Goal: Information Seeking & Learning: Learn about a topic

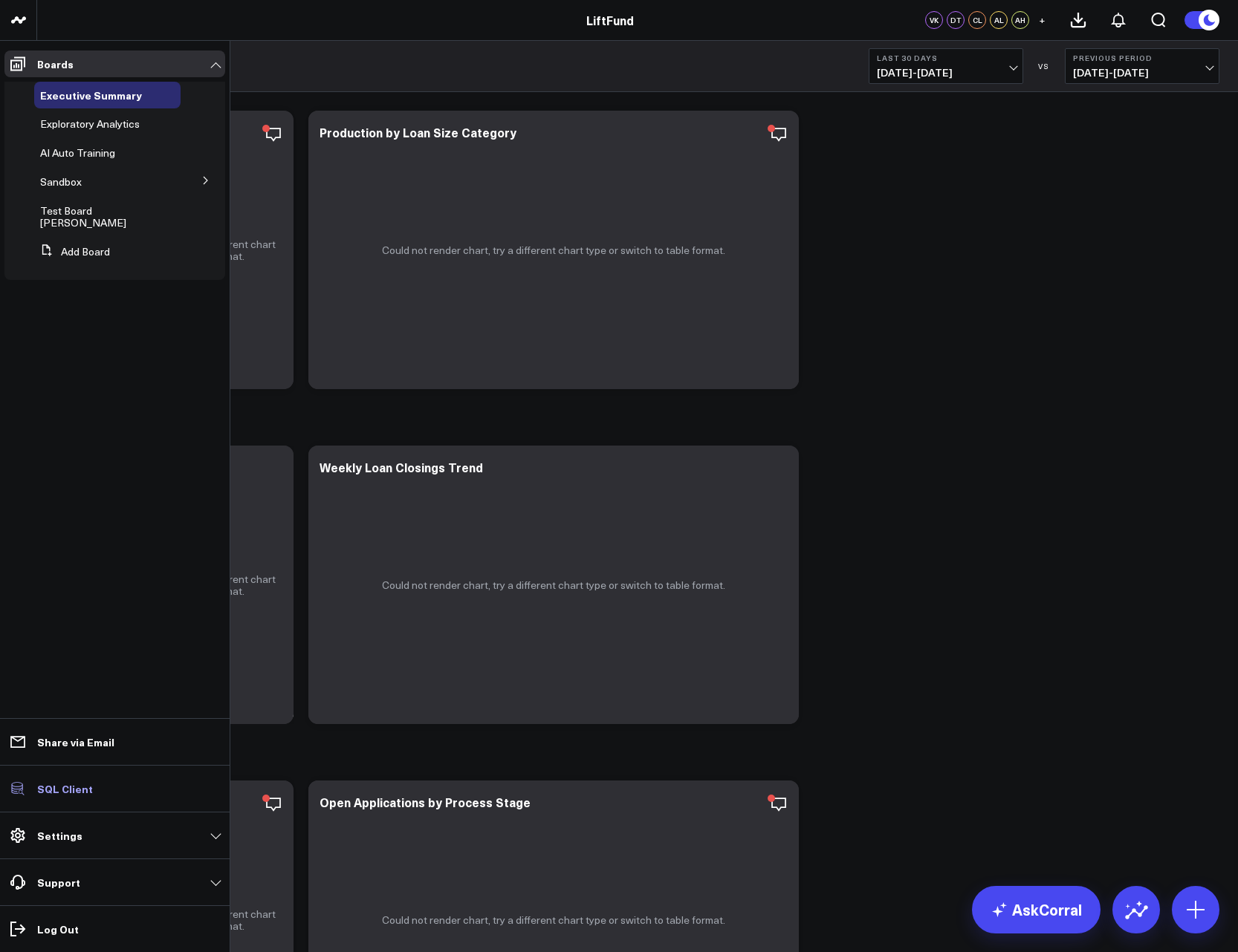
click at [64, 779] on link "SQL Client" at bounding box center [114, 789] width 221 height 27
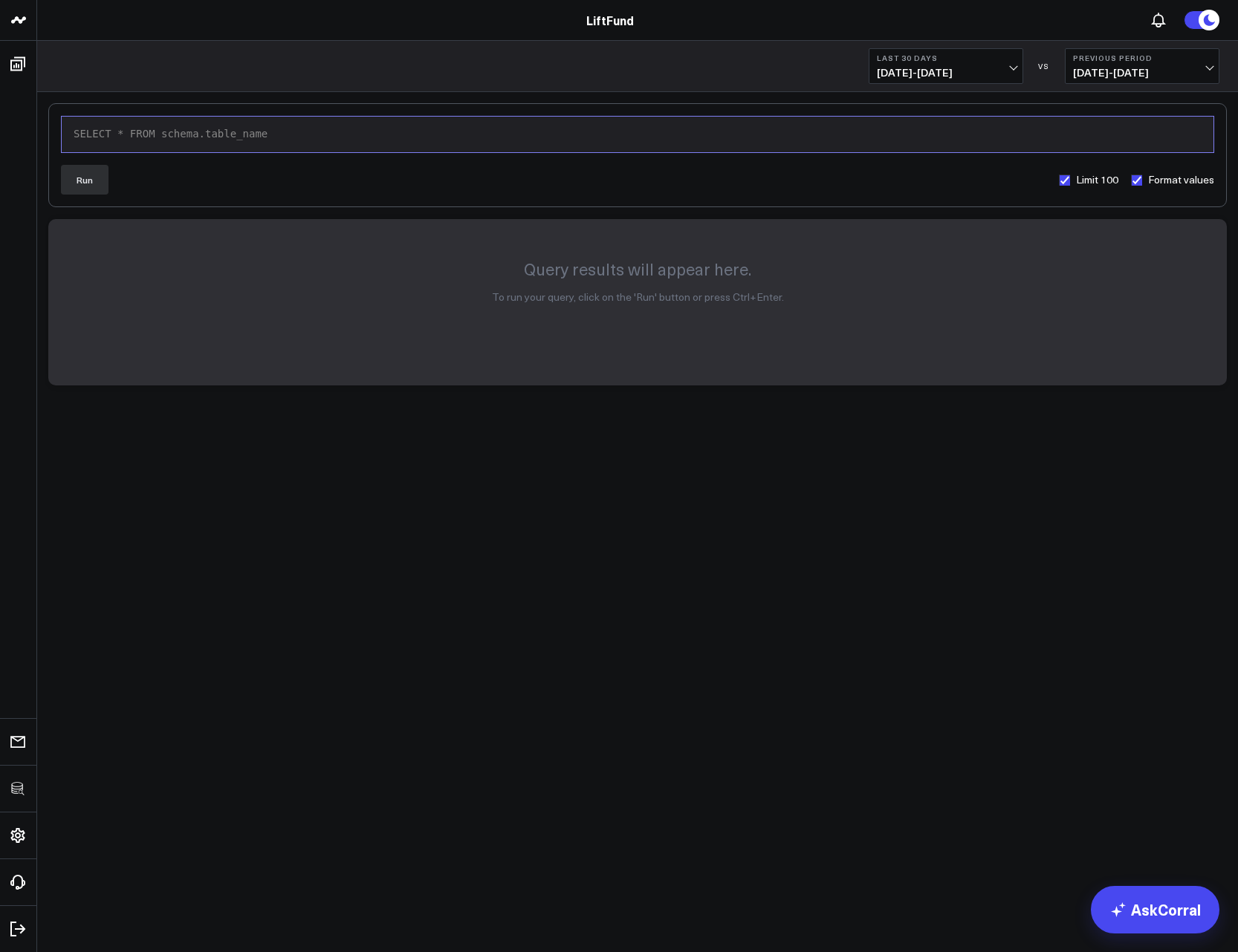
click at [212, 133] on div "SELECT * FROM schema.table_name" at bounding box center [637, 135] width 1137 height 15
click at [101, 179] on button "Run" at bounding box center [85, 180] width 48 height 30
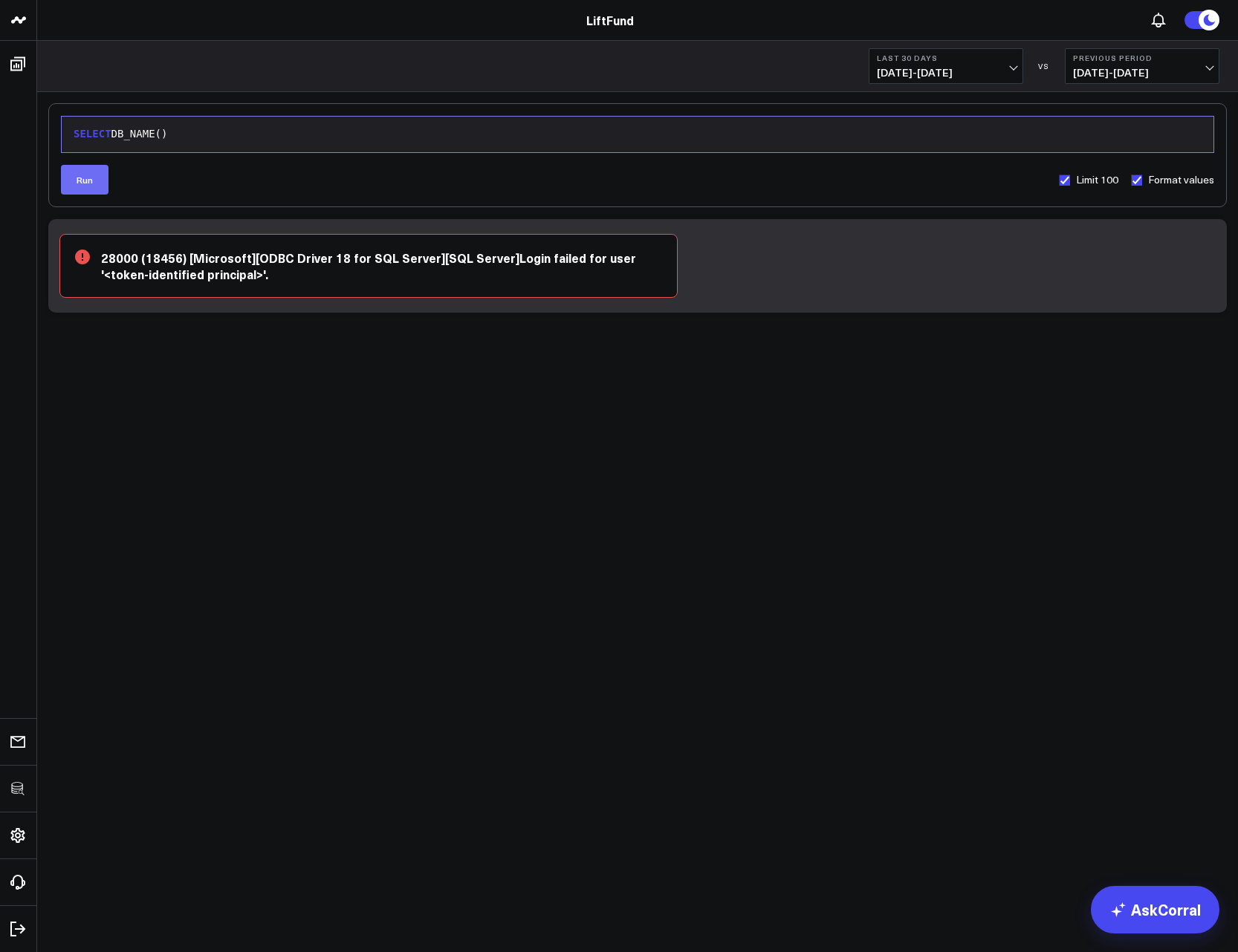
click at [90, 172] on button "Run" at bounding box center [85, 180] width 48 height 30
click at [94, 185] on button "Run" at bounding box center [85, 180] width 48 height 30
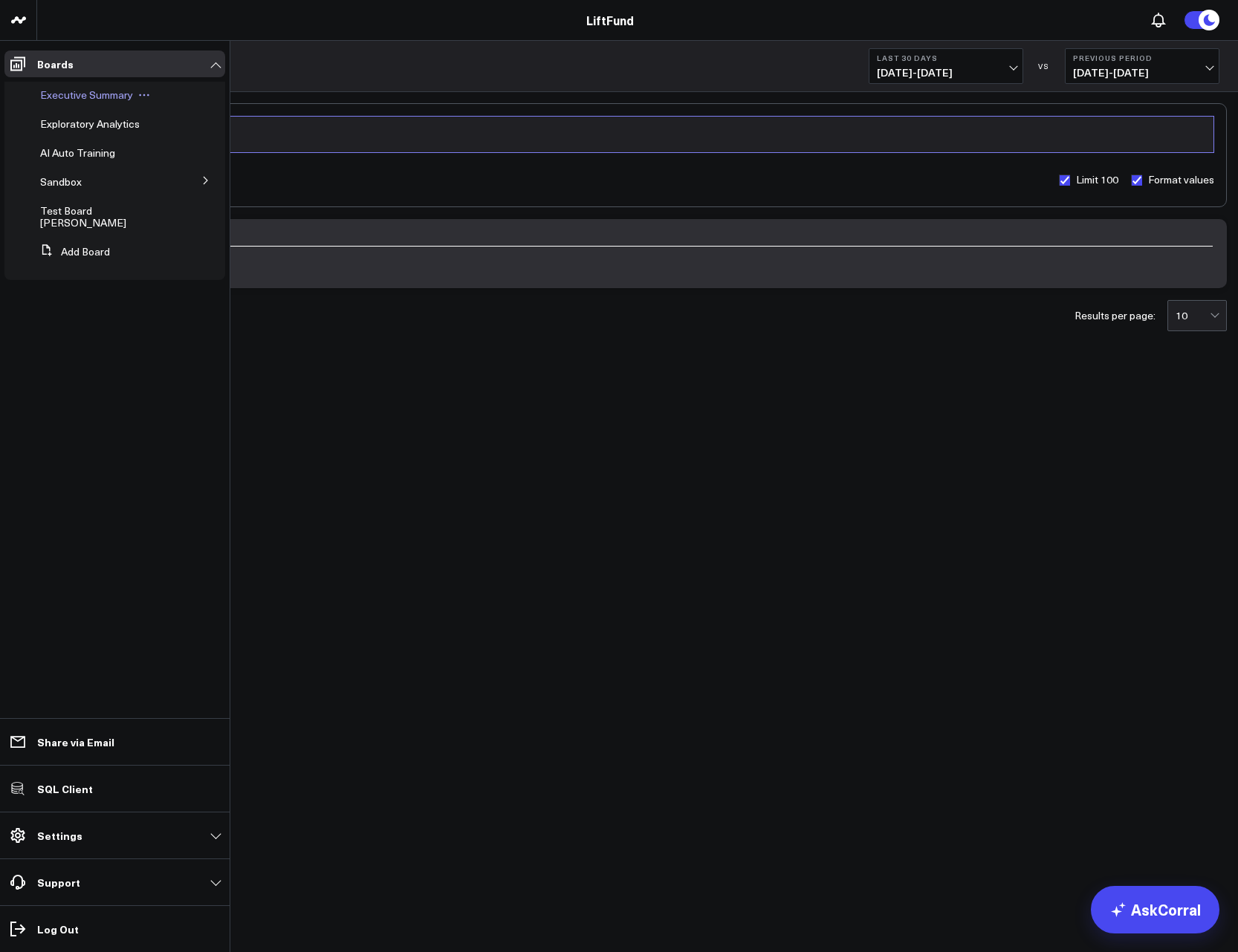
click at [85, 96] on span "Executive Summary" at bounding box center [87, 94] width 93 height 14
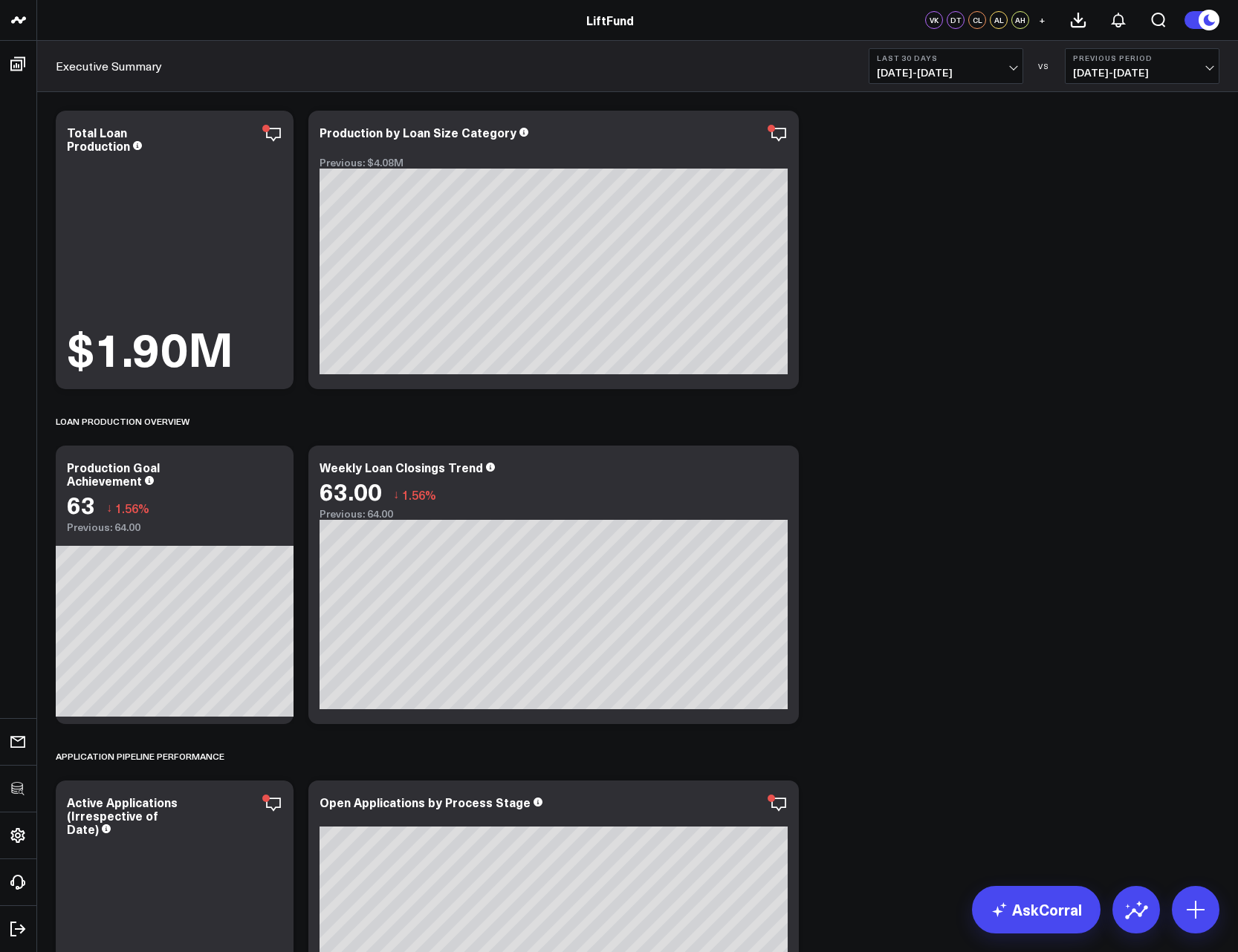
click at [821, 418] on div "Loan Production Overview" at bounding box center [638, 421] width 1164 height 34
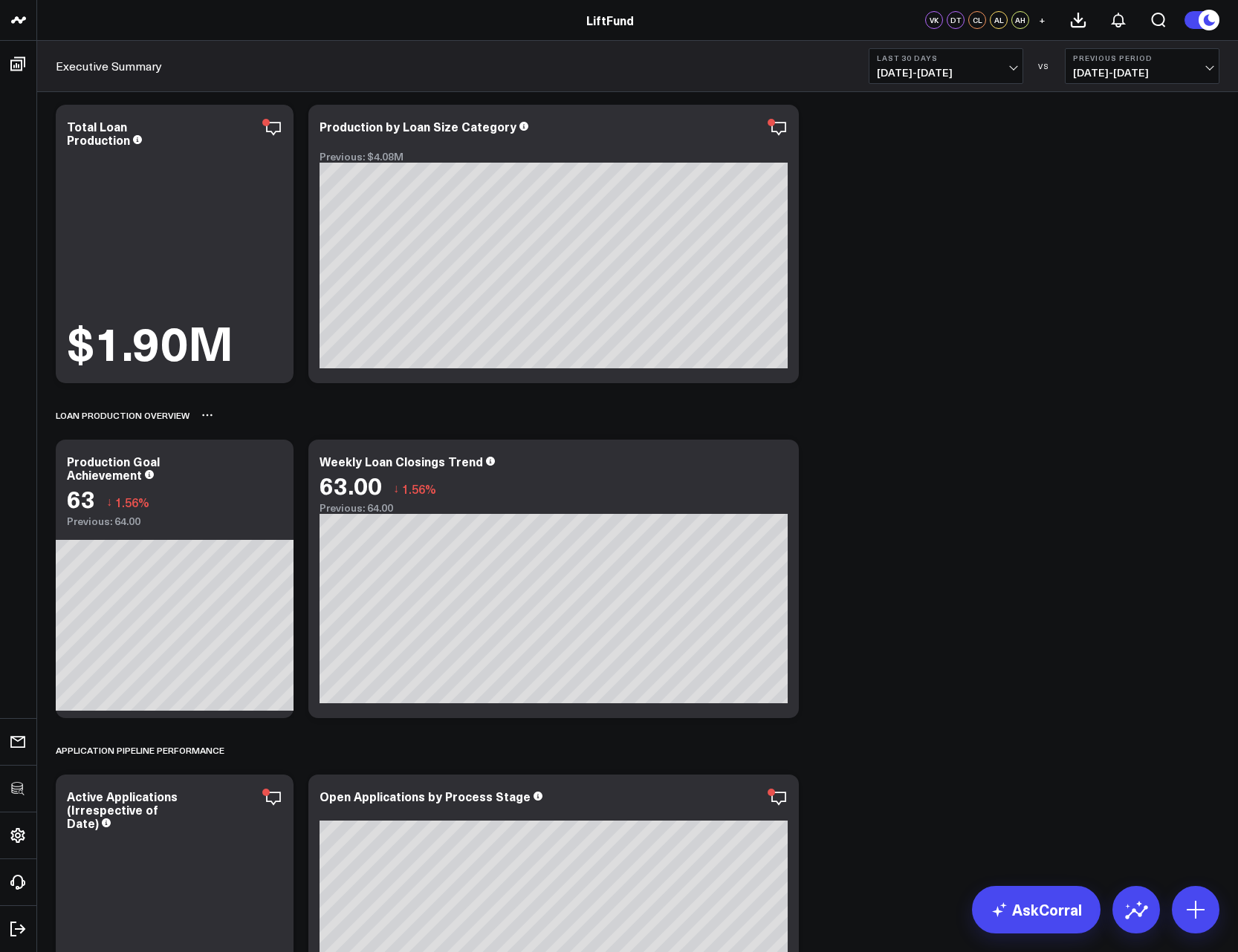
scroll to position [89, 0]
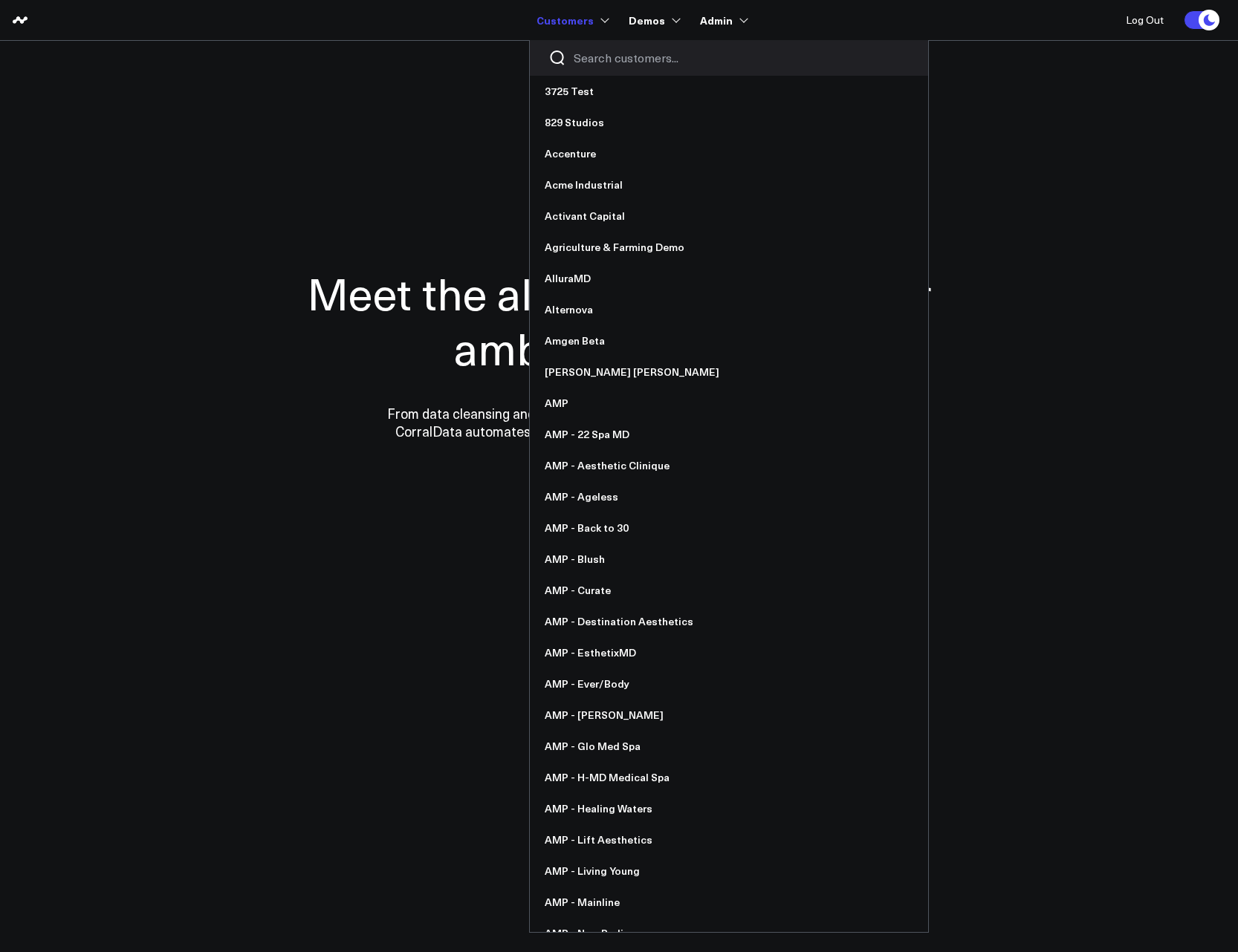
click at [604, 57] on input "Search customers input" at bounding box center [741, 58] width 336 height 16
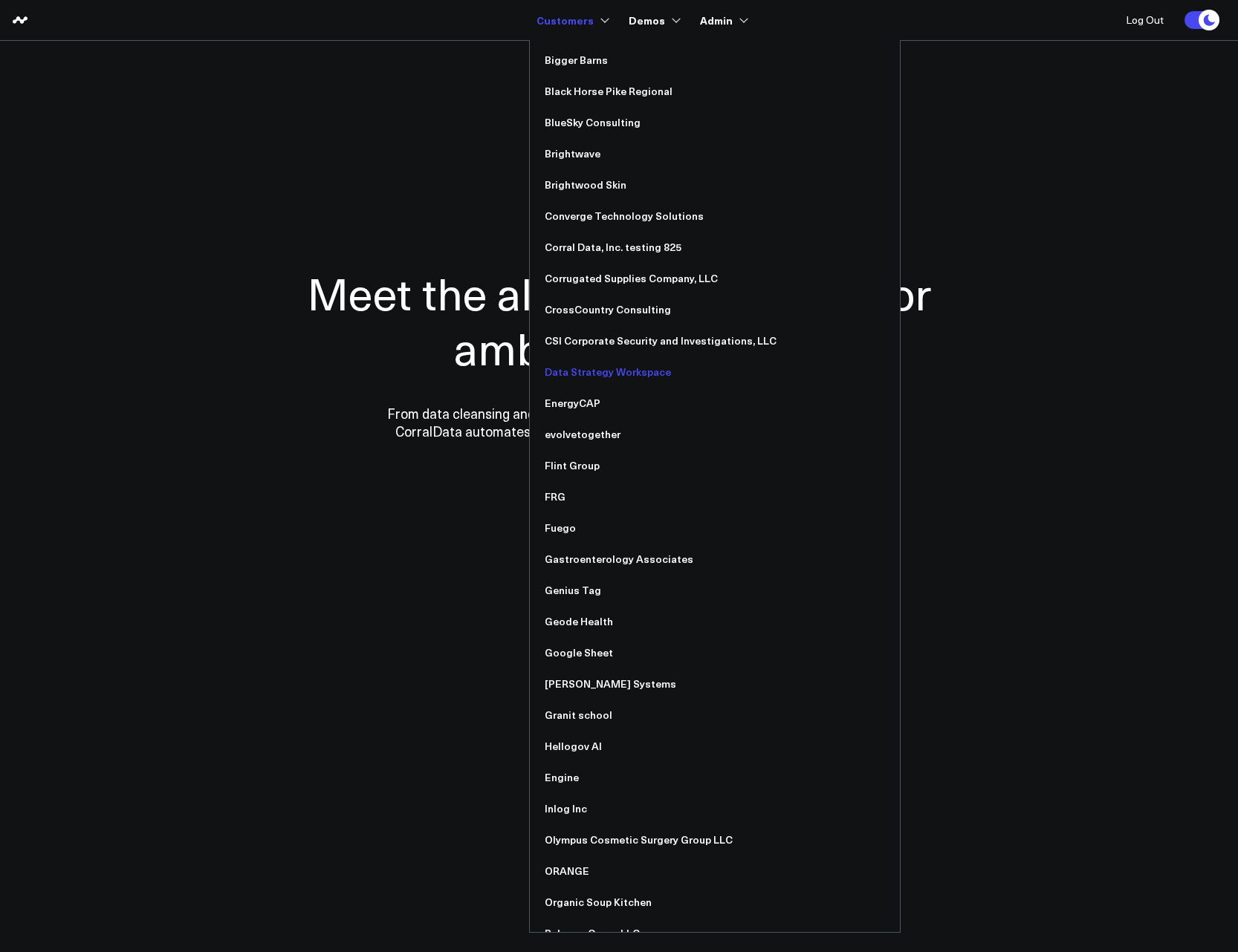
scroll to position [446, 0]
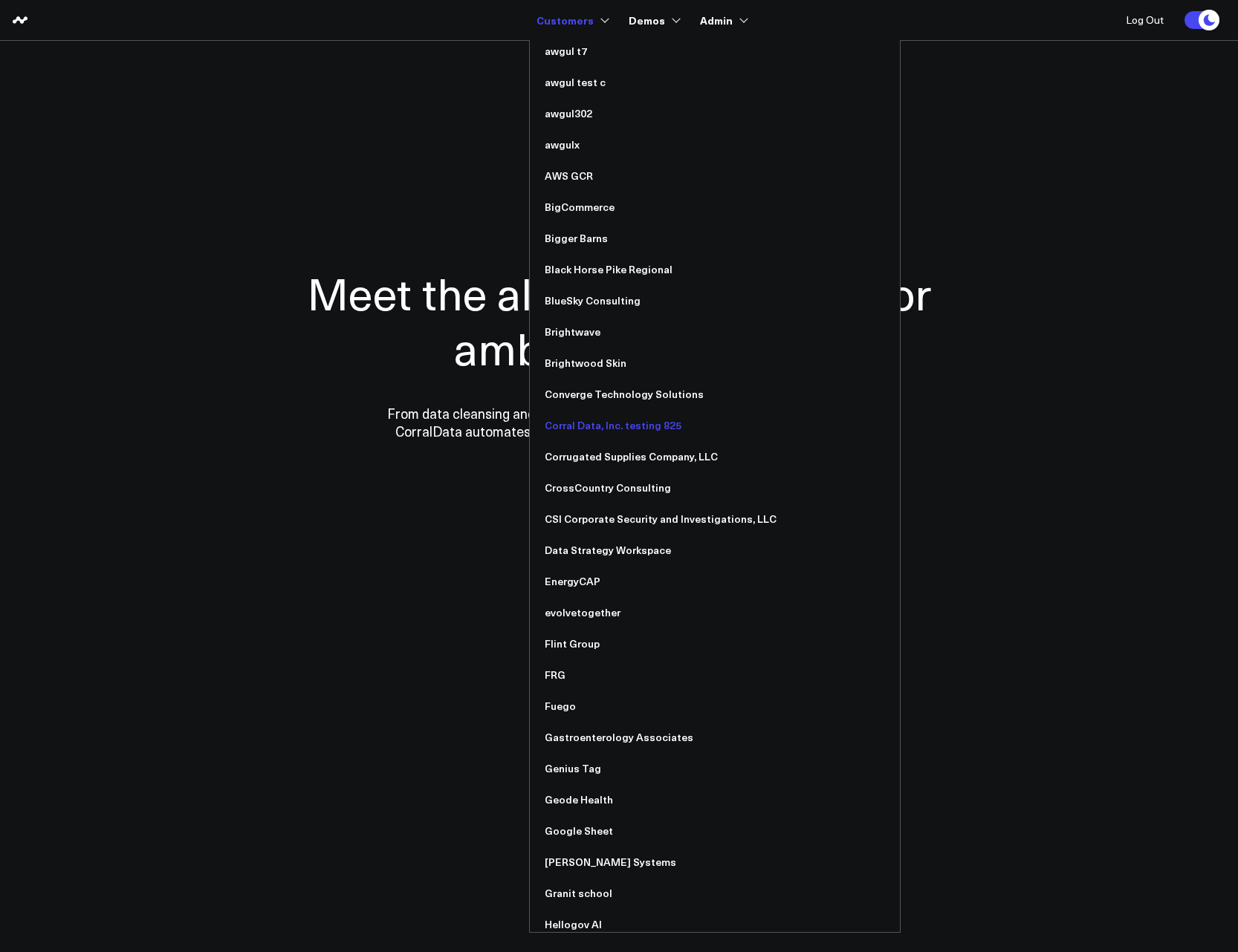
type input "g"
click at [627, 428] on link "Corral Data, Inc. testing 825" at bounding box center [714, 426] width 370 height 31
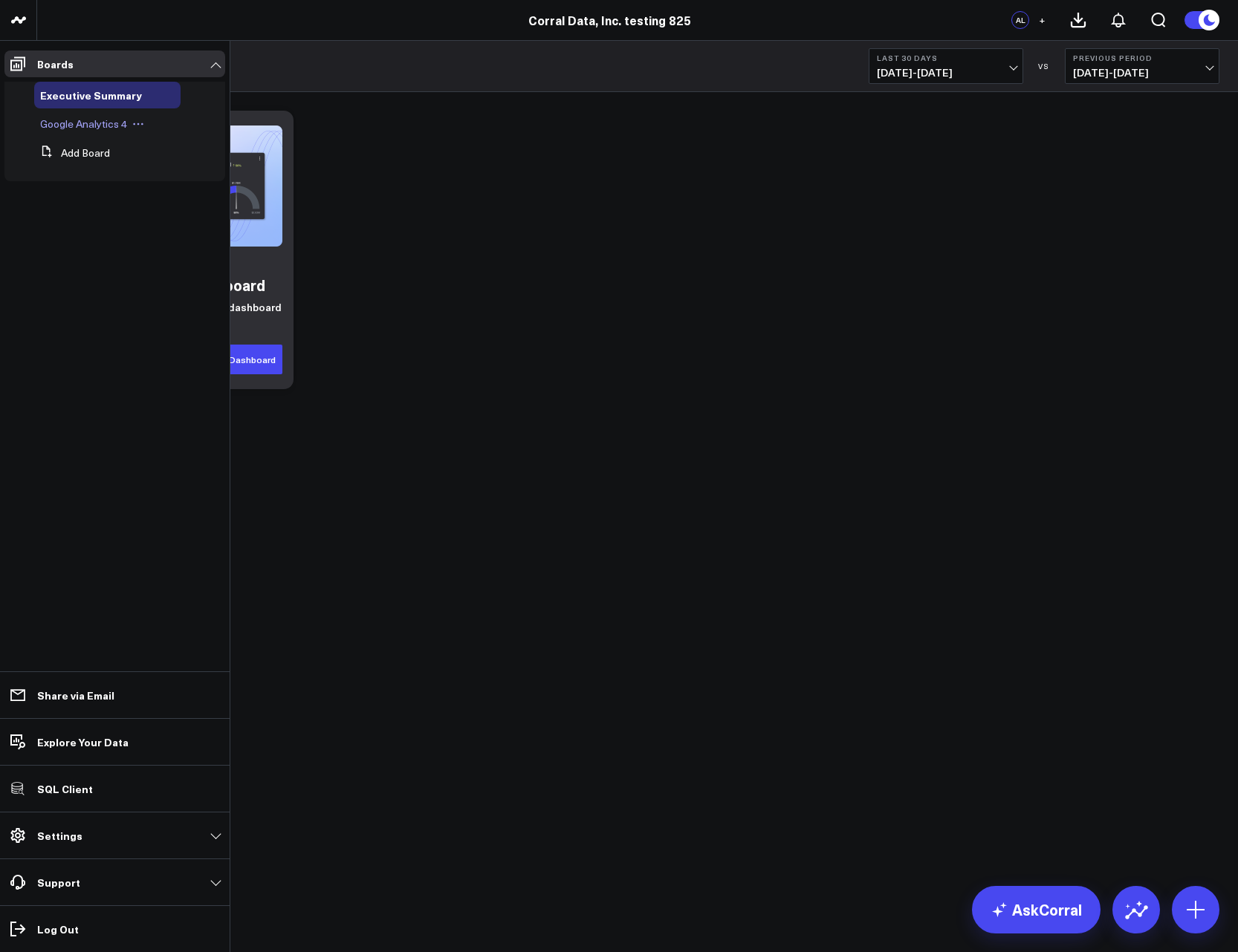
click at [63, 122] on span "Google Analytics 4" at bounding box center [84, 123] width 87 height 14
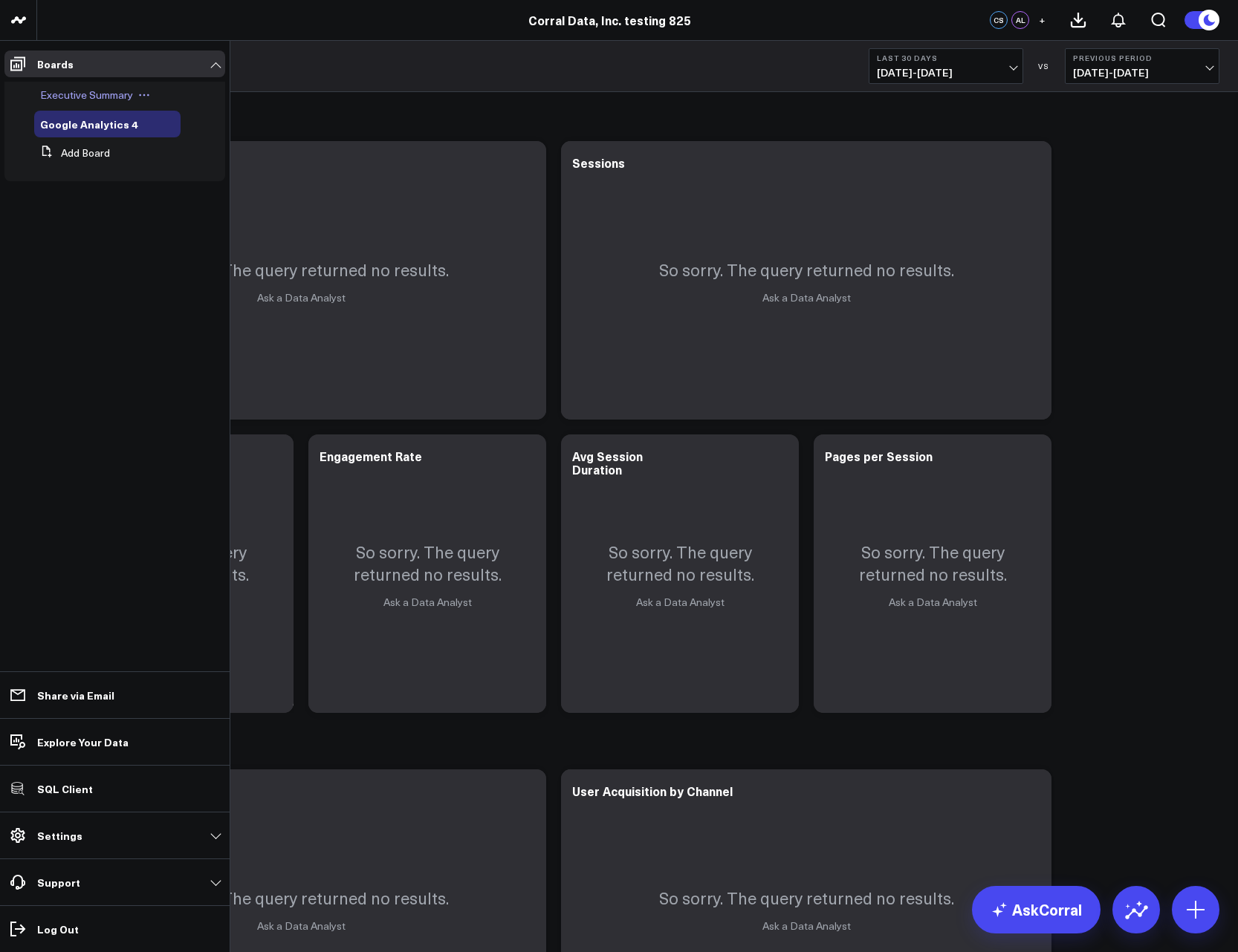
click at [51, 93] on span "Executive Summary" at bounding box center [87, 94] width 93 height 14
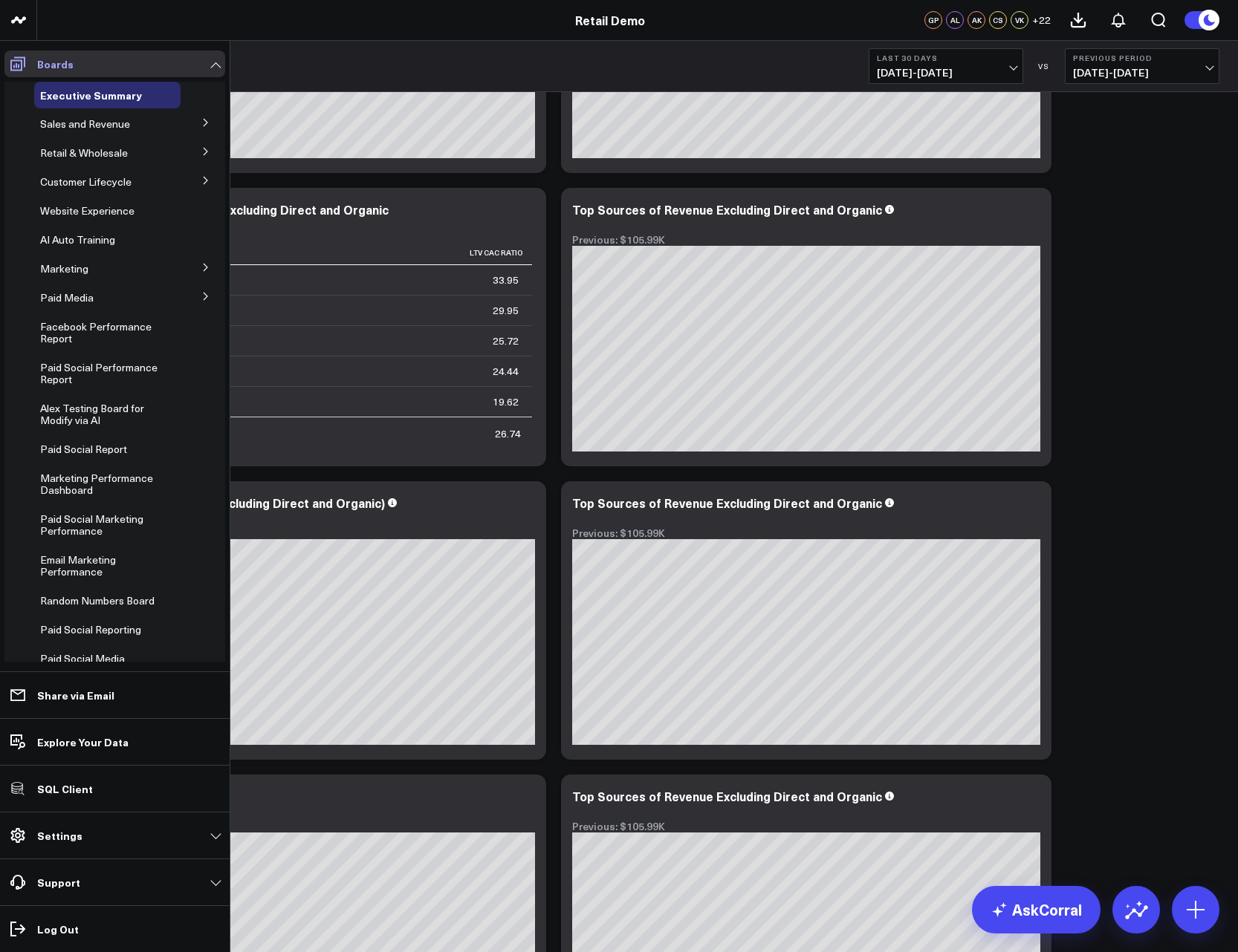
scroll to position [6252, 0]
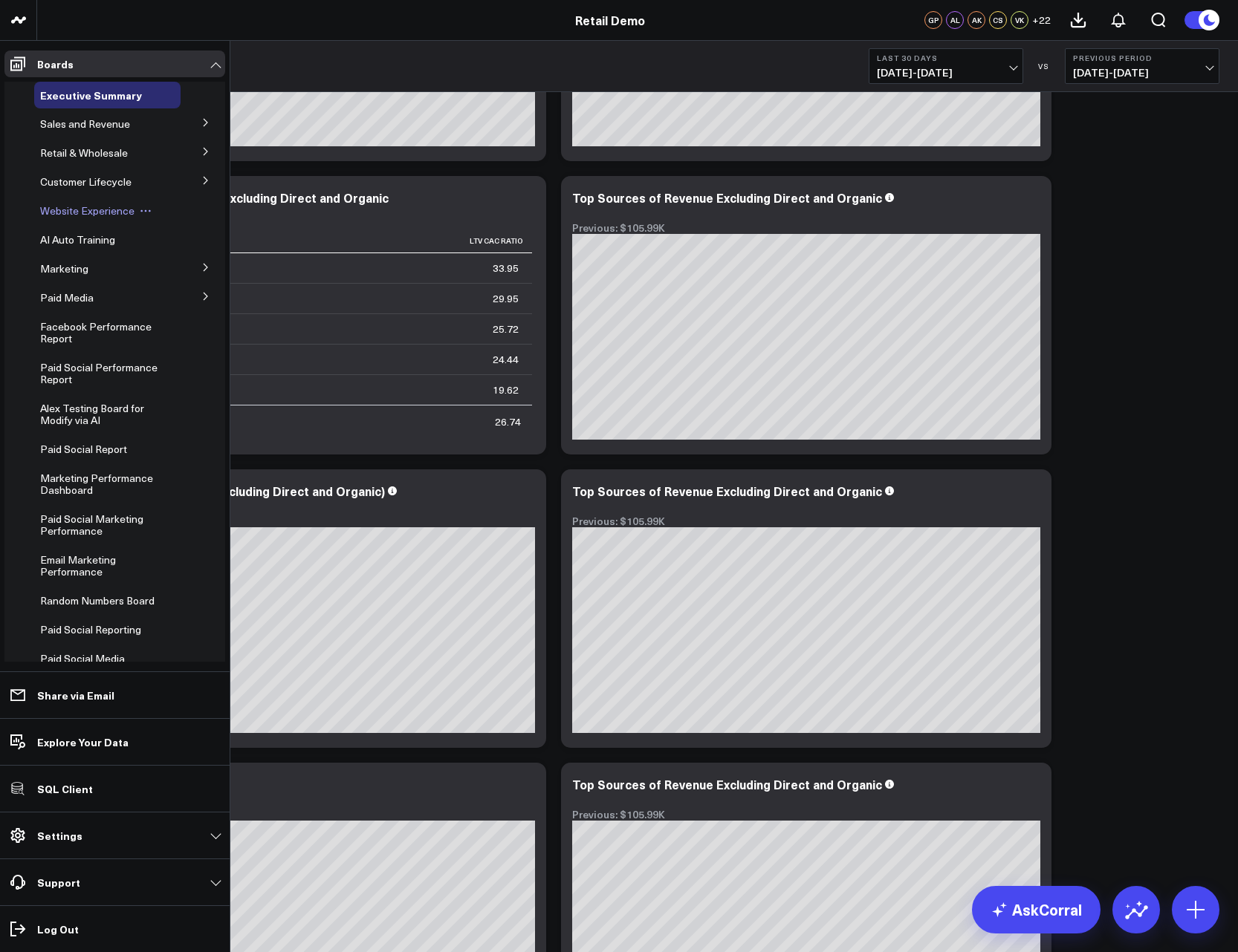
click at [68, 206] on span "Website Experience" at bounding box center [88, 210] width 94 height 14
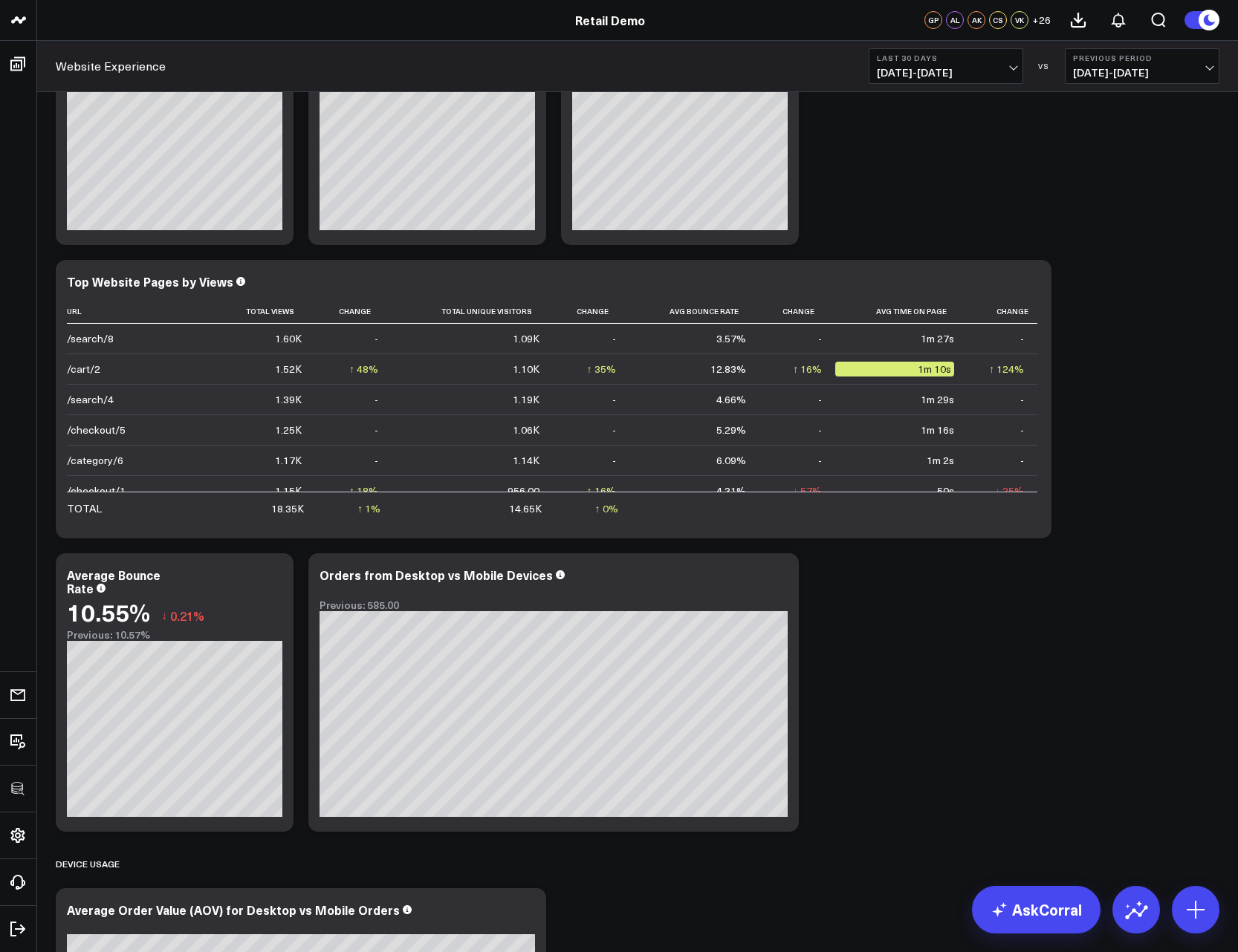
scroll to position [446, 0]
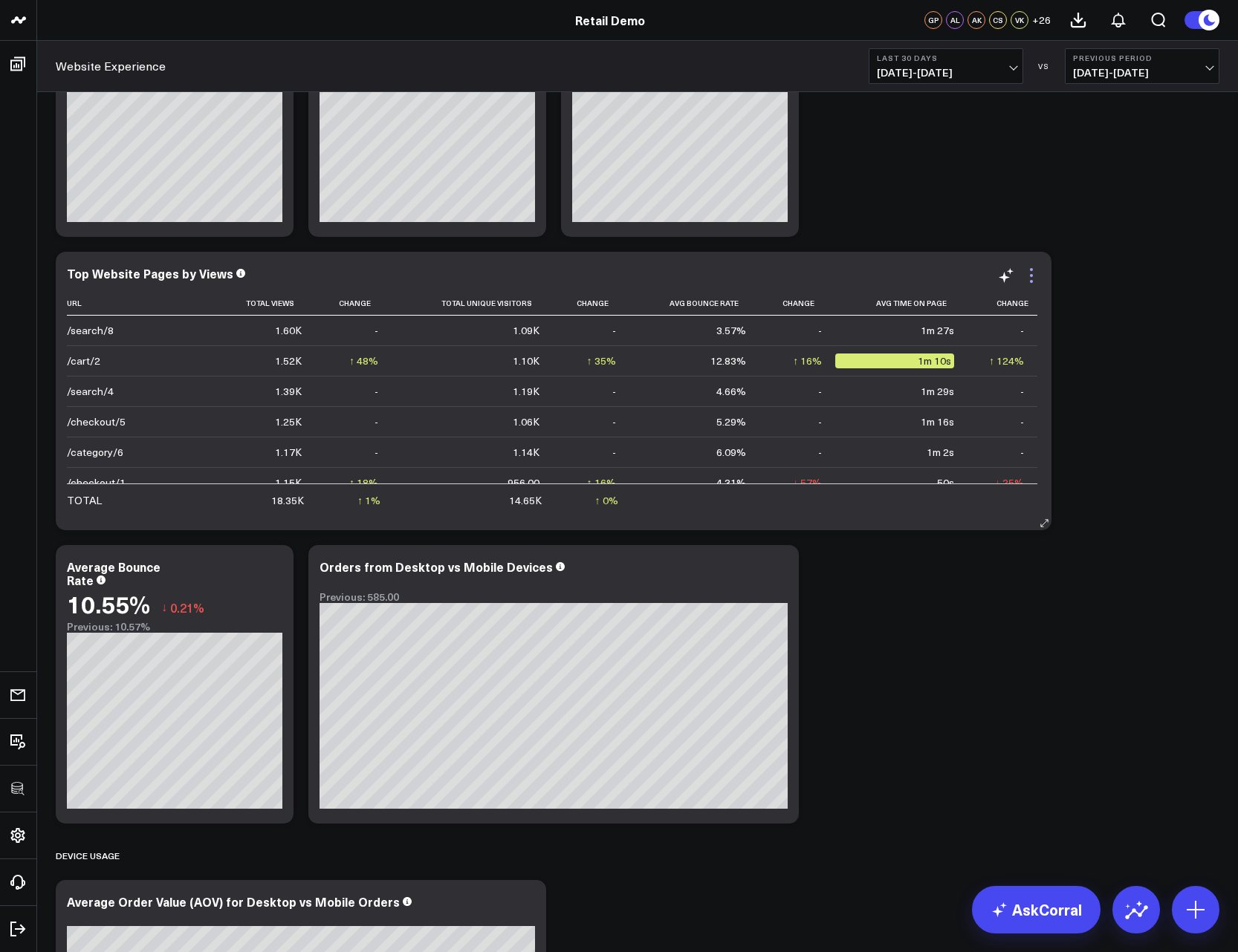
click at [1033, 277] on icon at bounding box center [1032, 276] width 18 height 18
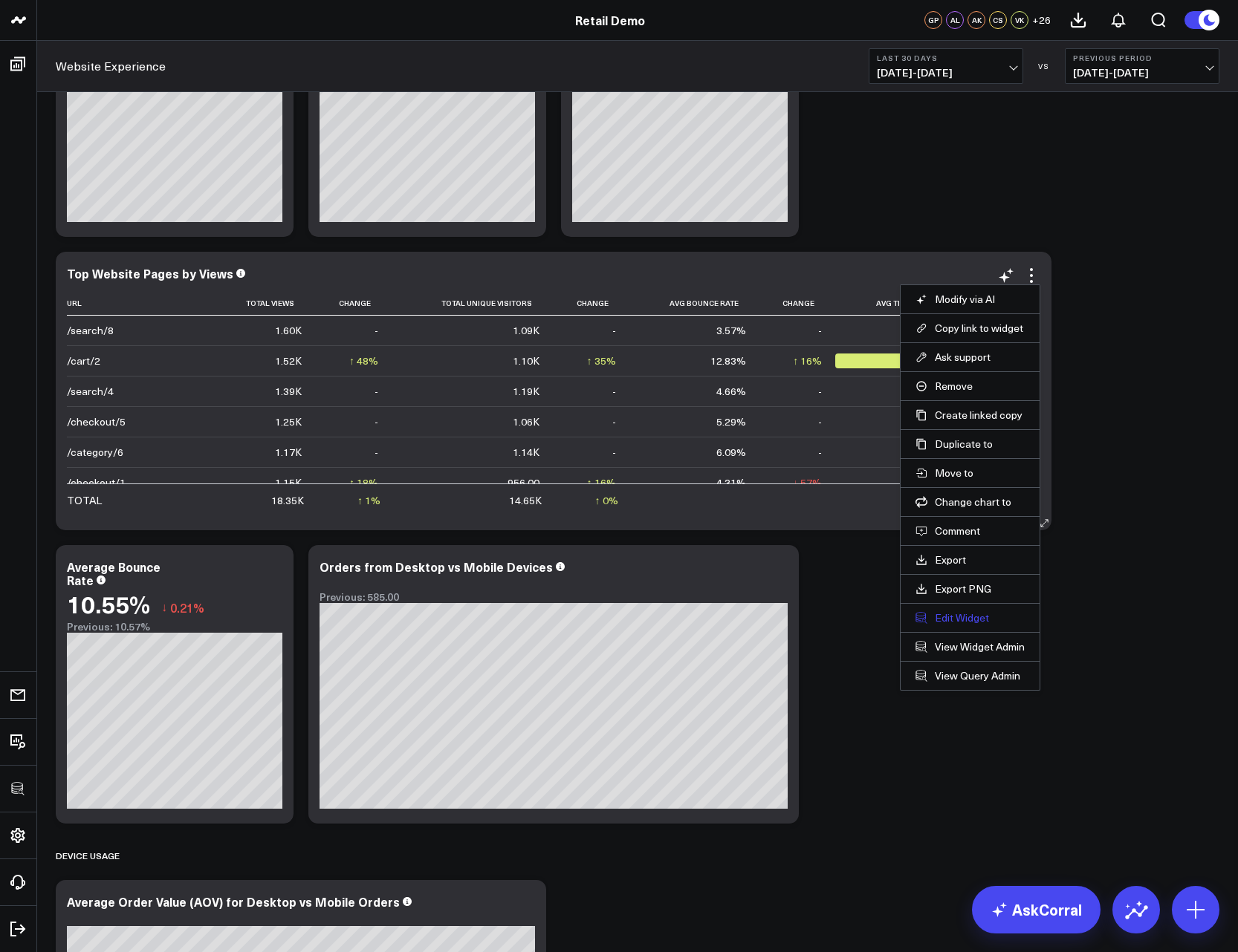
click at [972, 614] on button "Edit Widget" at bounding box center [970, 618] width 109 height 13
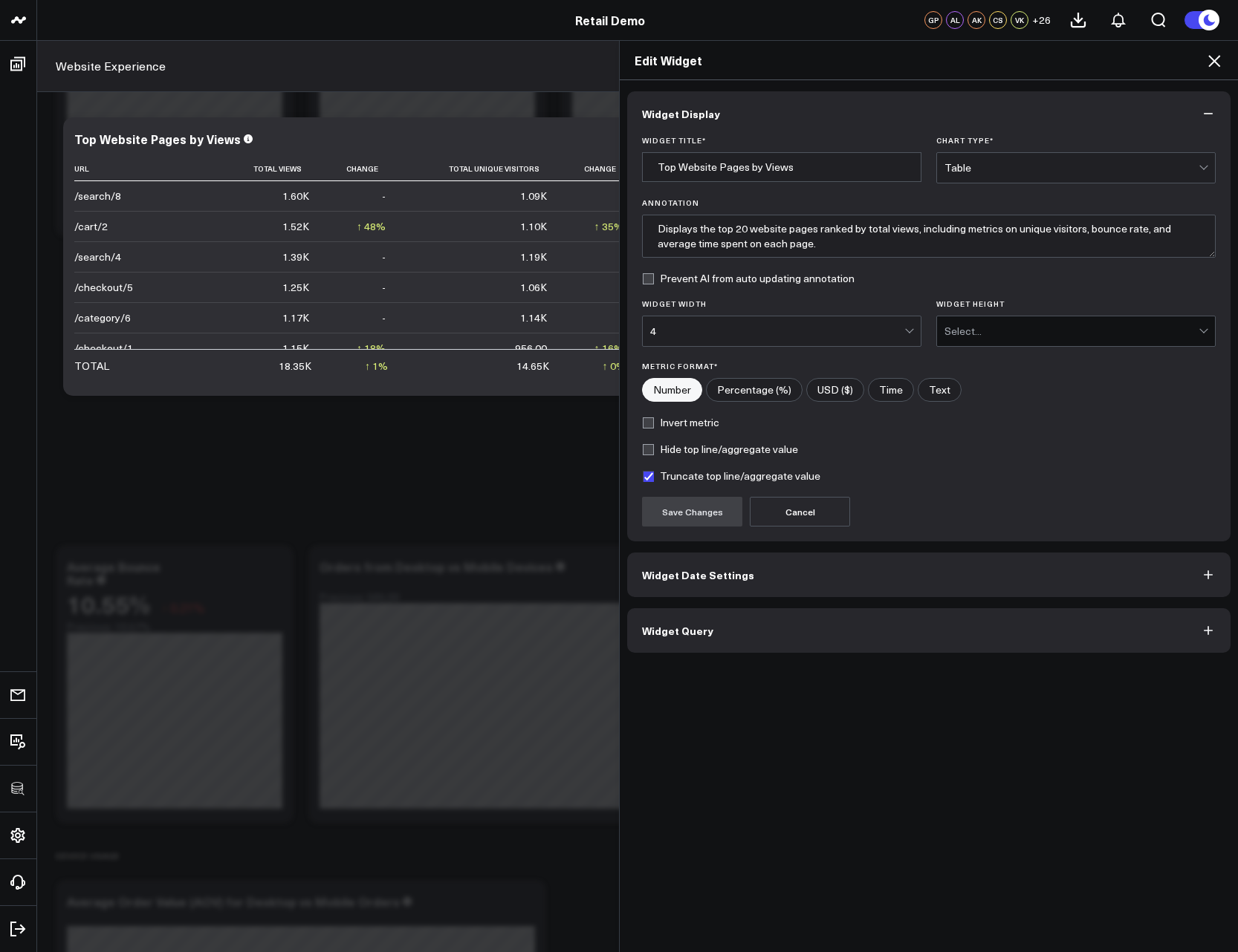
click at [1216, 64] on icon at bounding box center [1214, 61] width 18 height 18
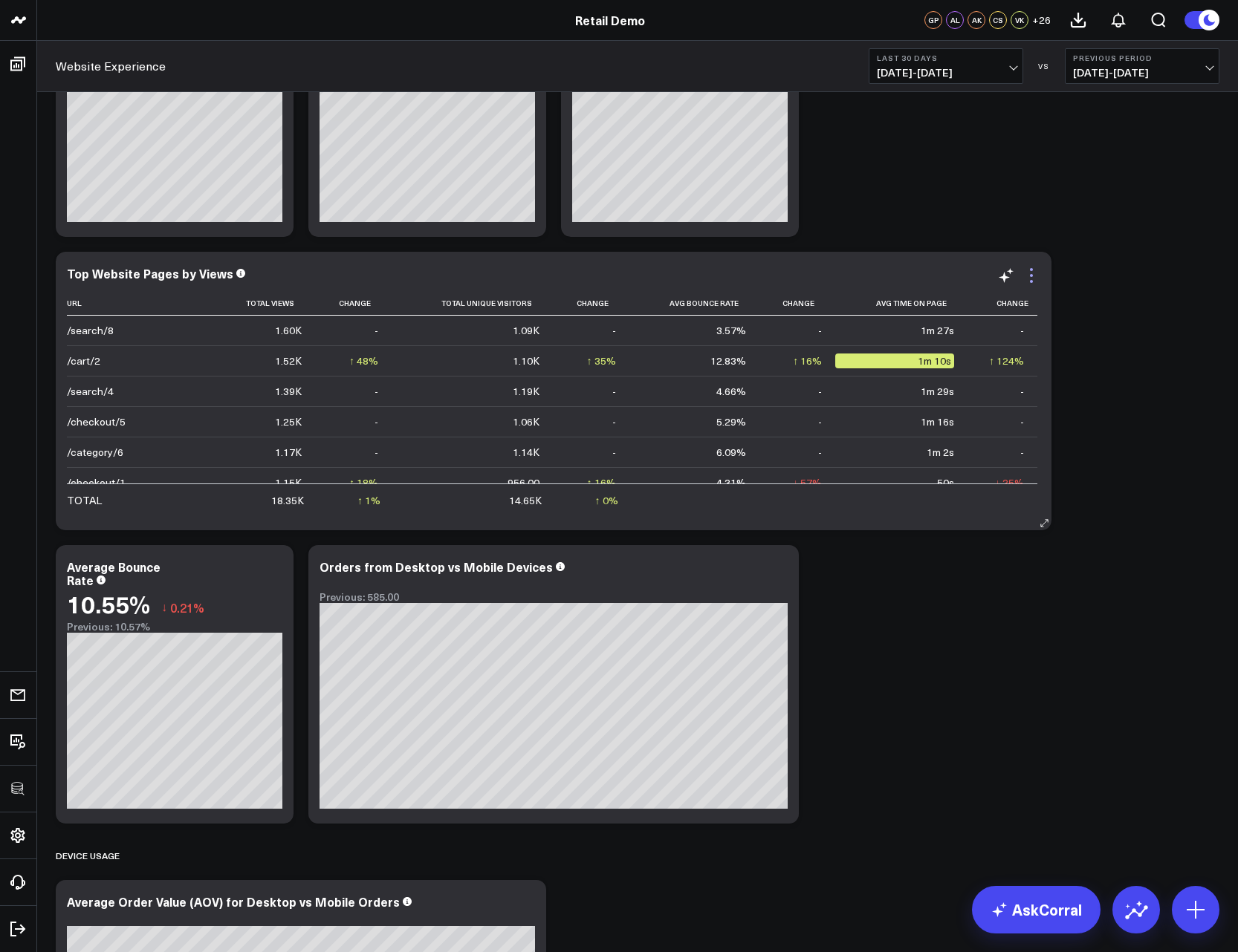
click at [1039, 274] on icon at bounding box center [1032, 276] width 18 height 18
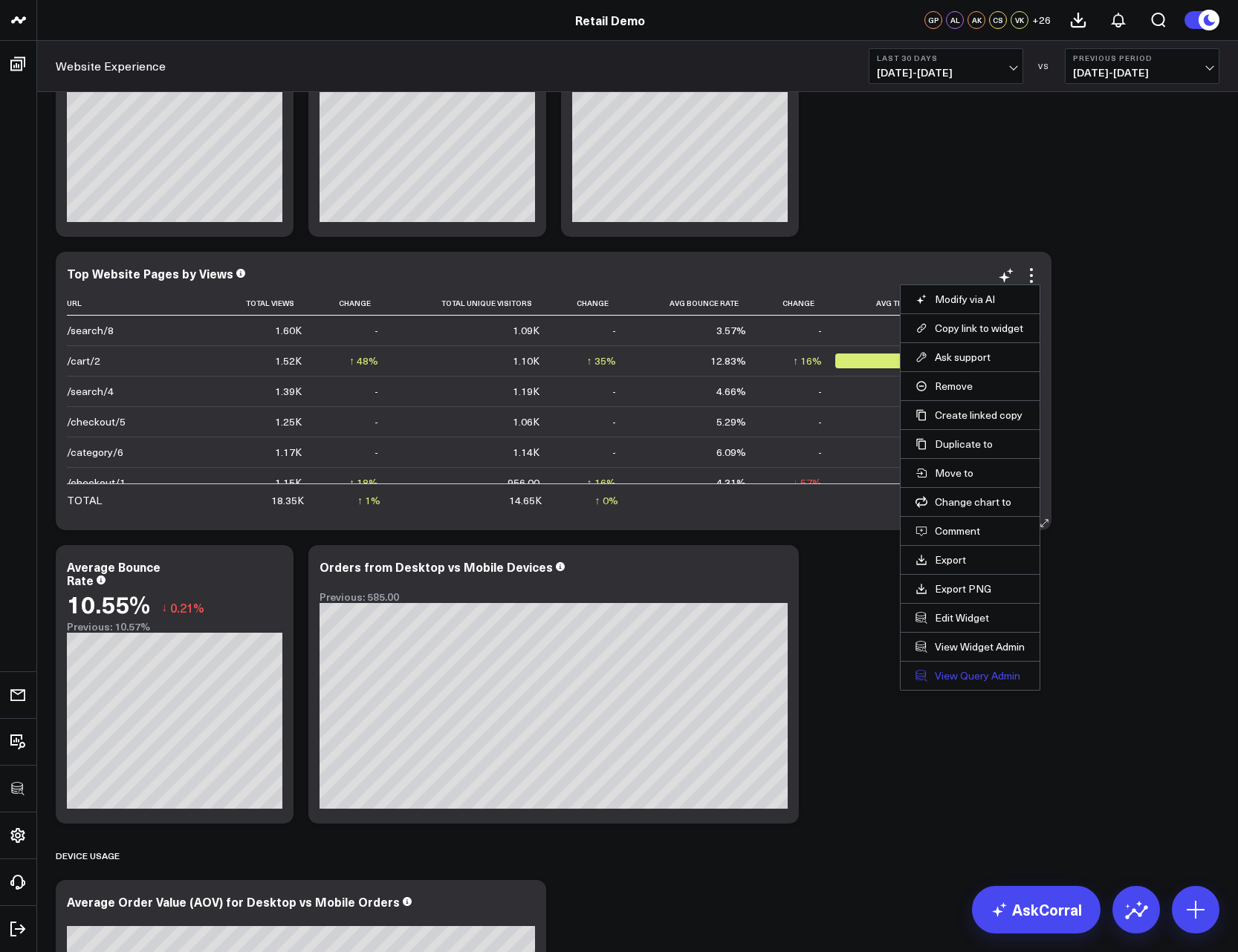
click at [970, 673] on link "View Query Admin" at bounding box center [970, 676] width 109 height 13
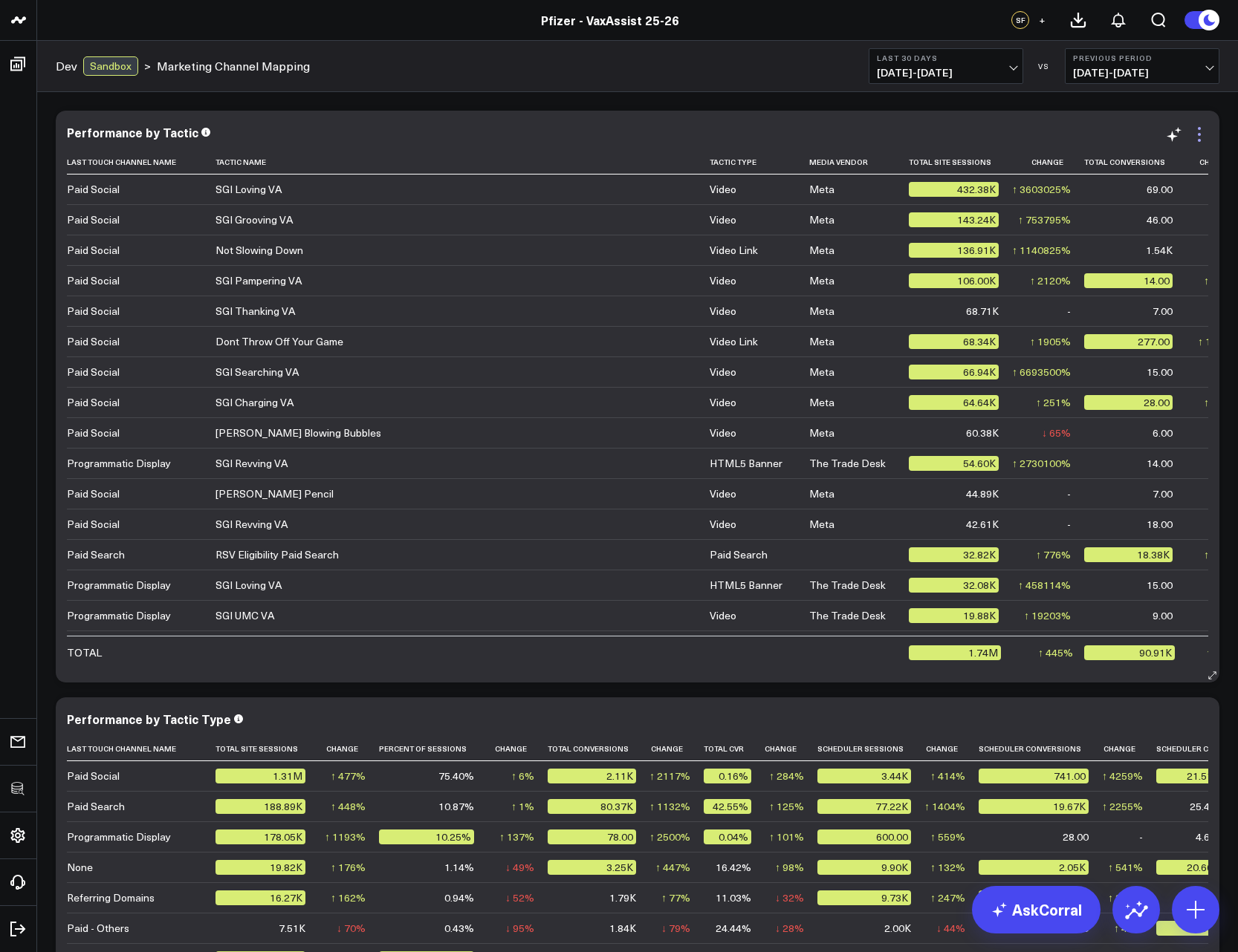
click at [1199, 134] on icon at bounding box center [1199, 135] width 3 height 3
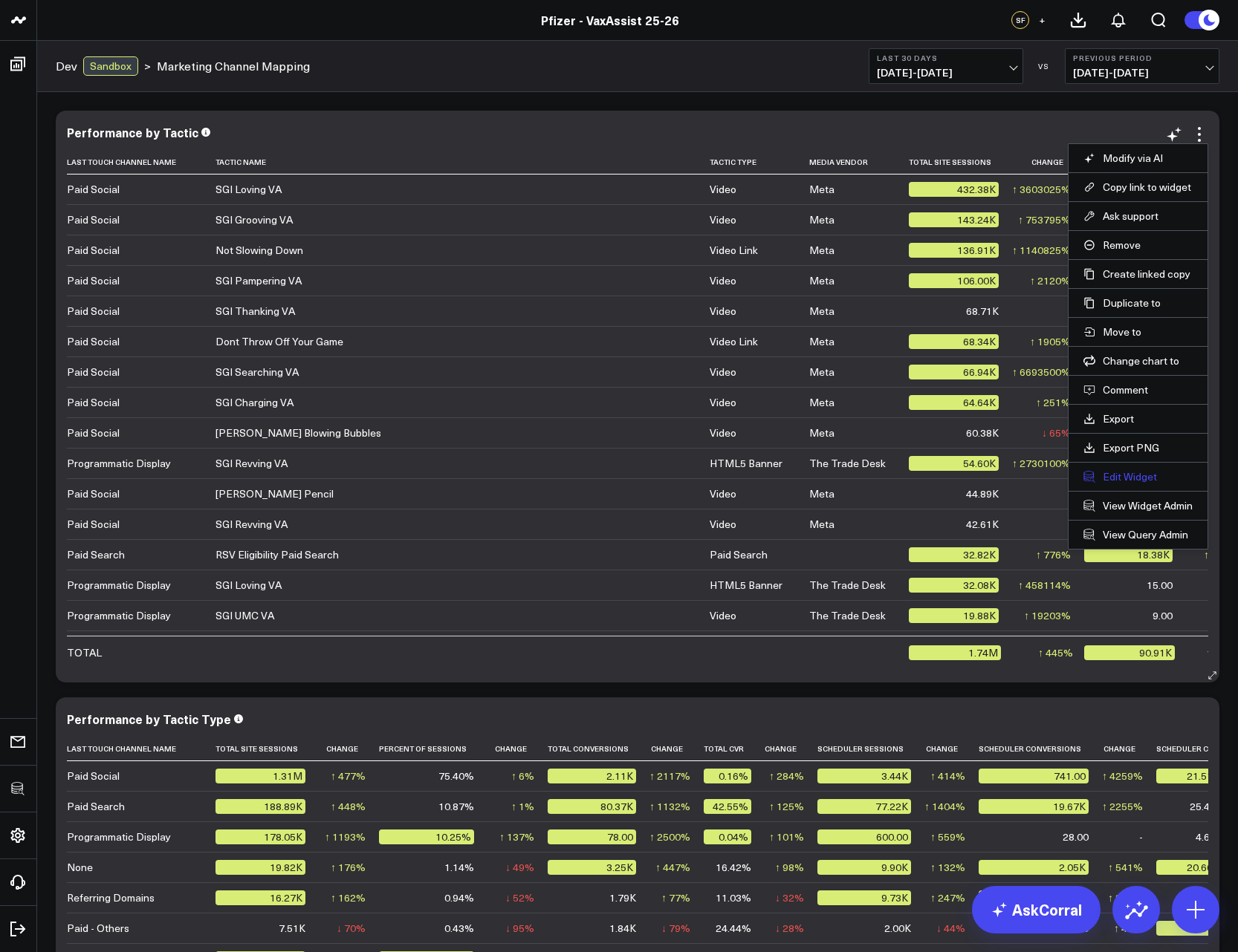
click at [1128, 476] on button "Edit Widget" at bounding box center [1138, 477] width 109 height 13
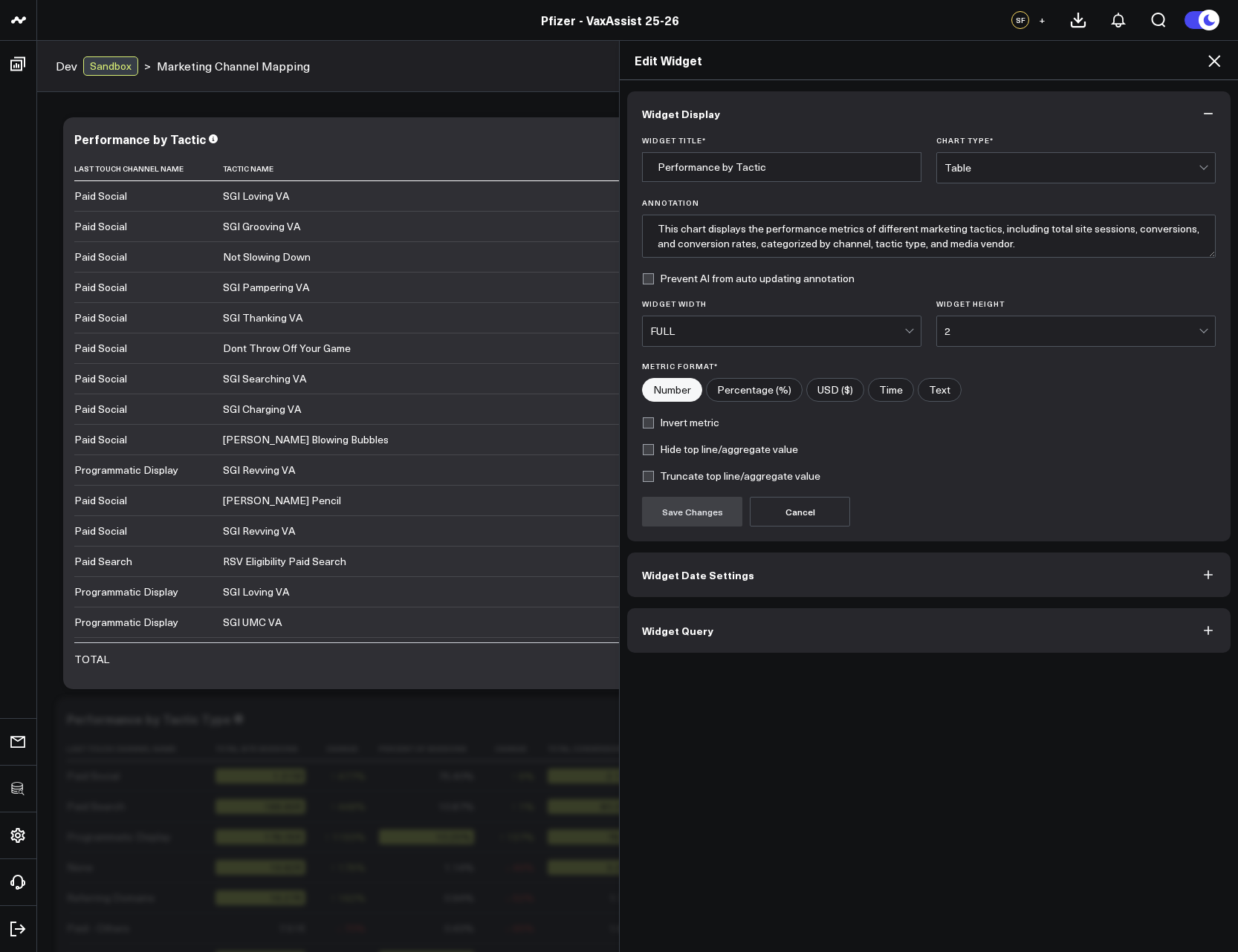
click at [1206, 61] on icon at bounding box center [1214, 61] width 18 height 18
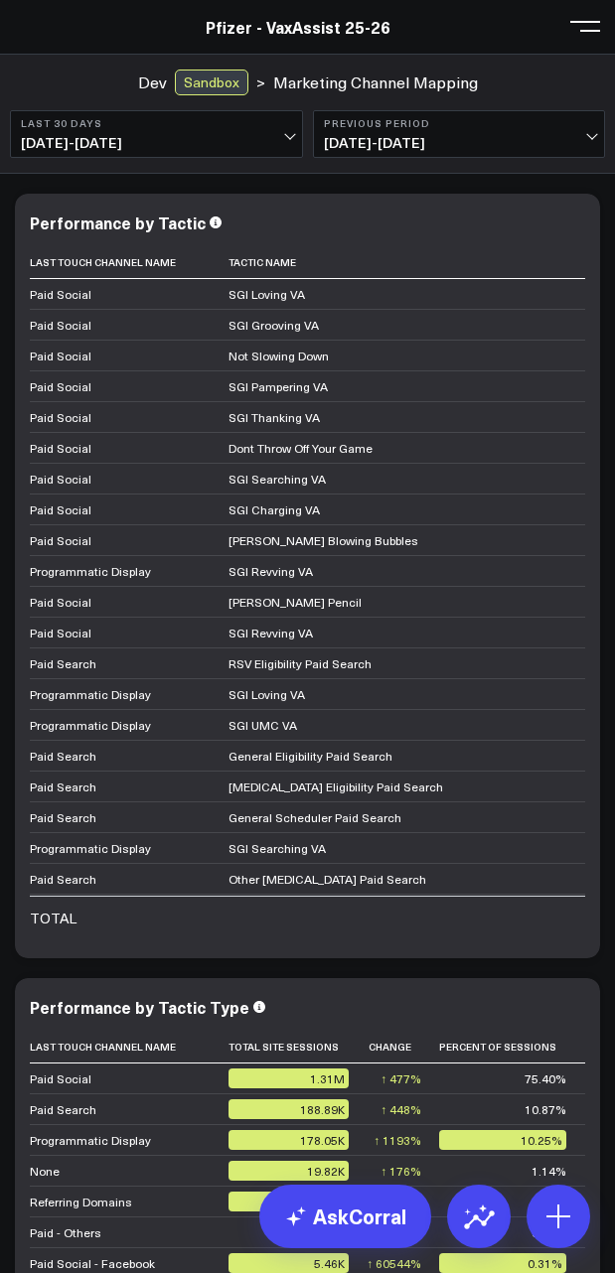
click at [398, 543] on td "Ernie Hudson Blowing Bubbles" at bounding box center [516, 539] width 576 height 31
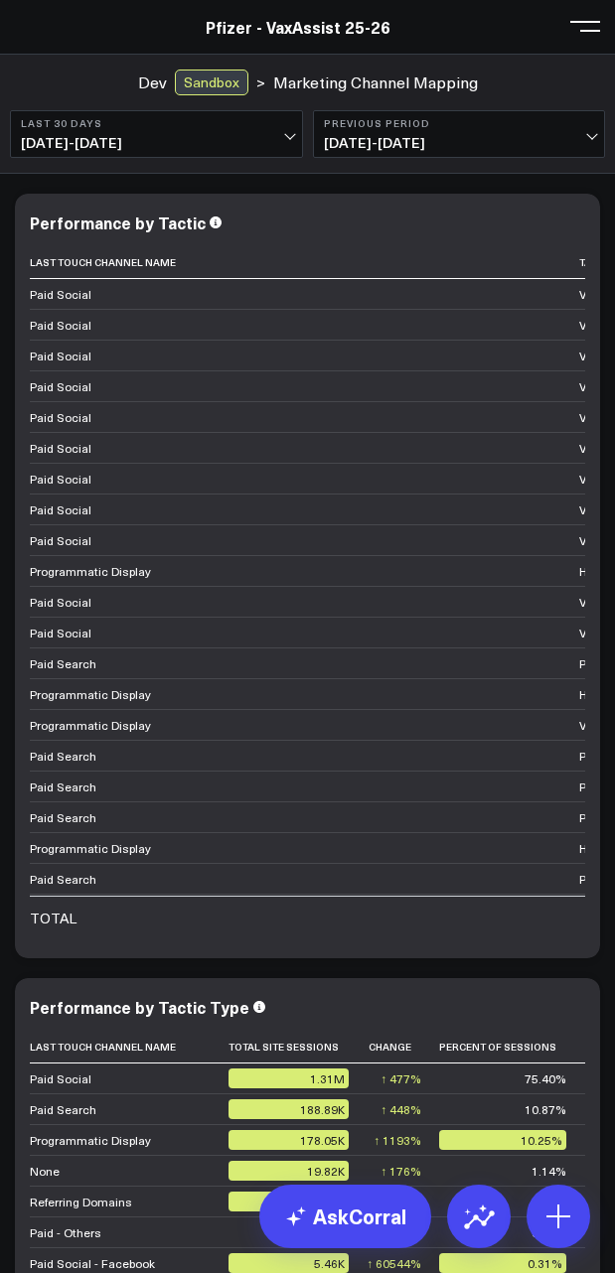
scroll to position [0, 715]
